Goal: Go to known website: Go to known website

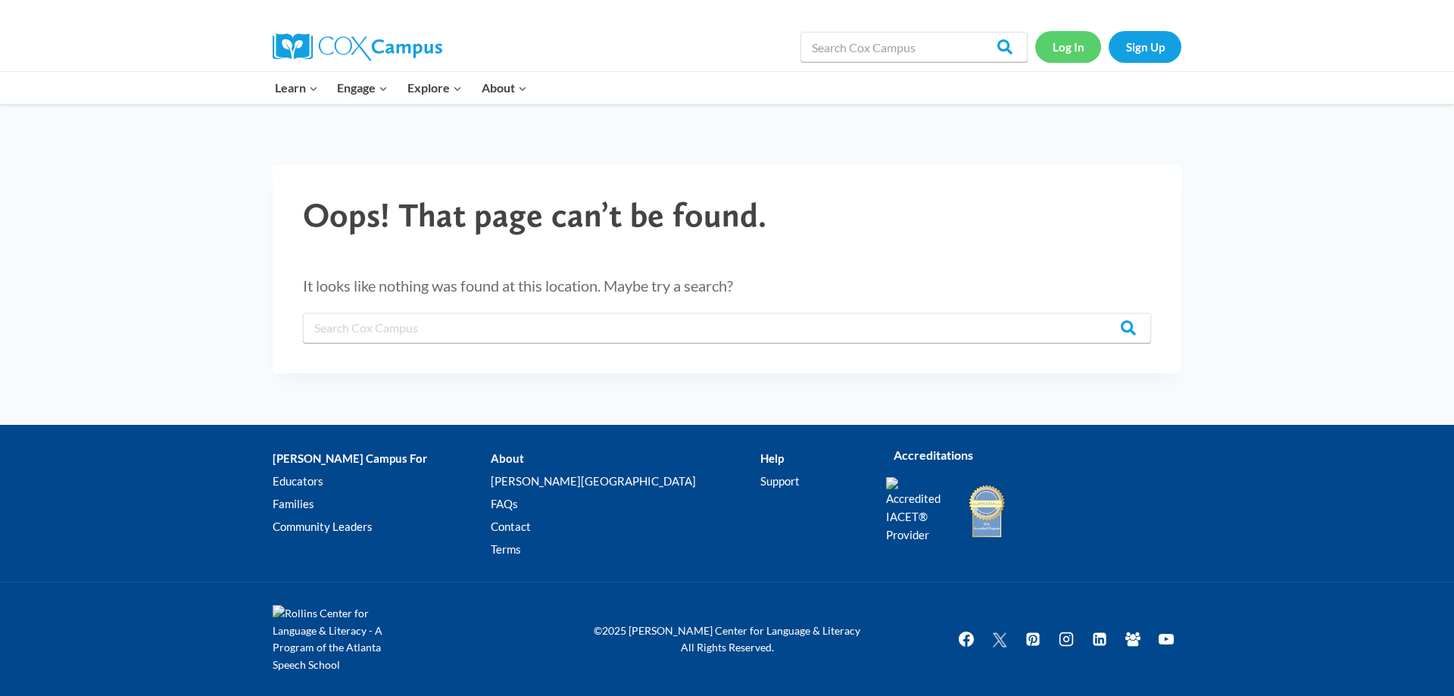
click at [1073, 51] on link "Log In" at bounding box center [1068, 46] width 66 height 31
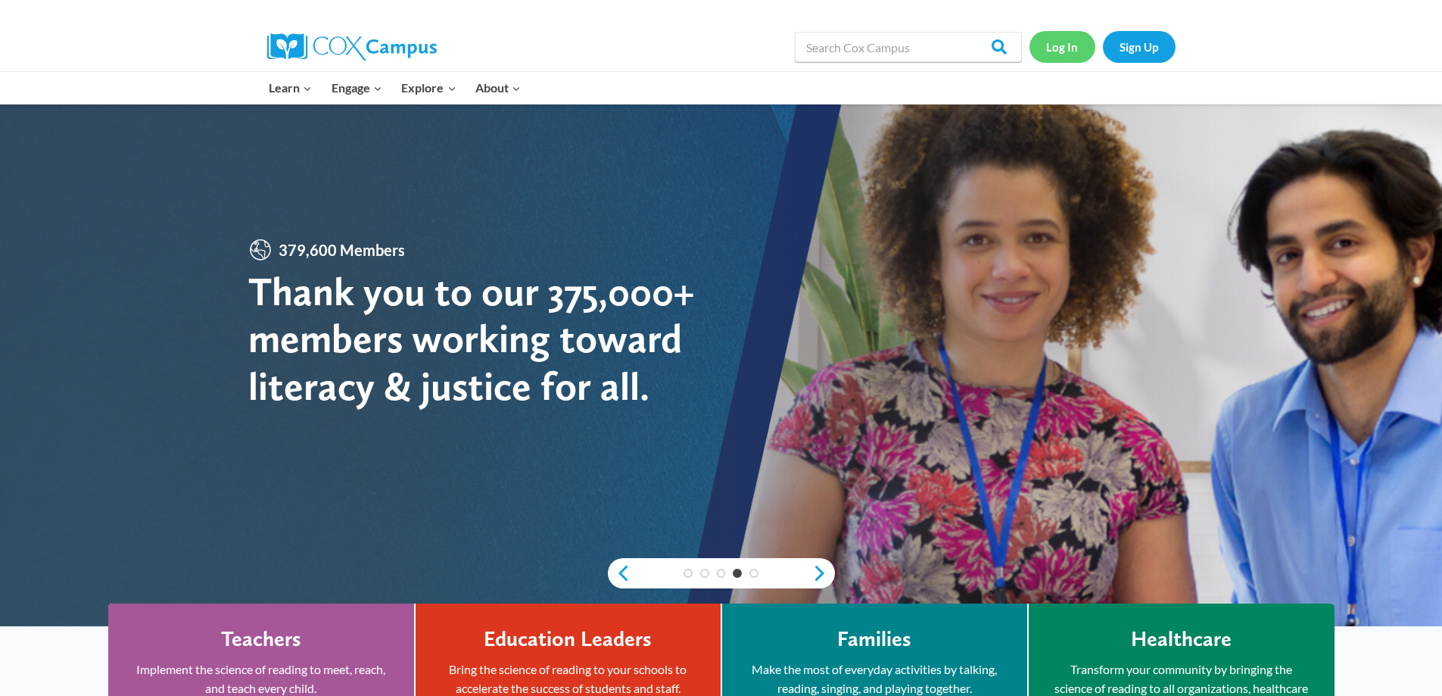
click at [1065, 46] on link "Log In" at bounding box center [1063, 46] width 66 height 31
